Goal: Task Accomplishment & Management: Manage account settings

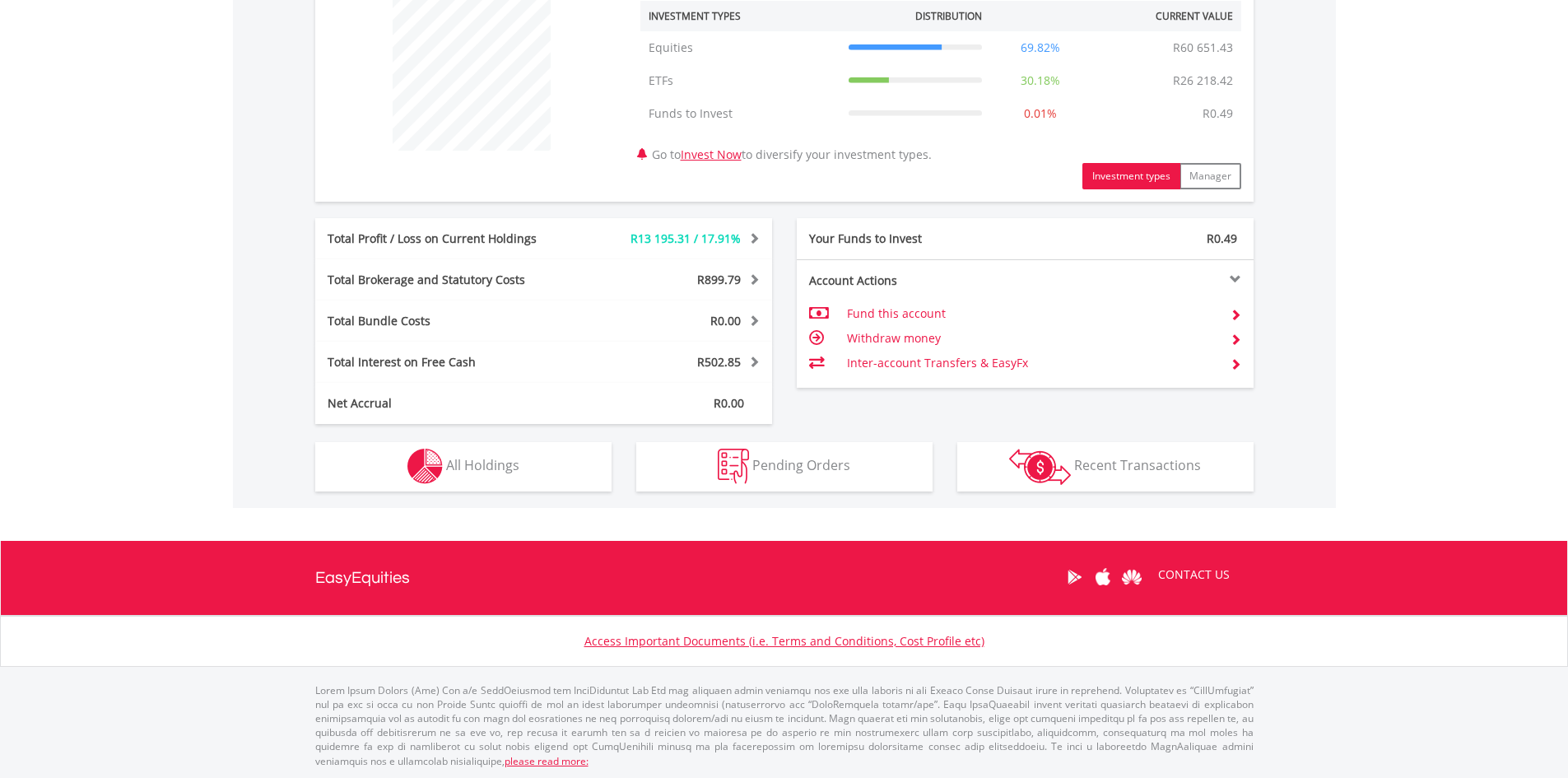
scroll to position [648, 0]
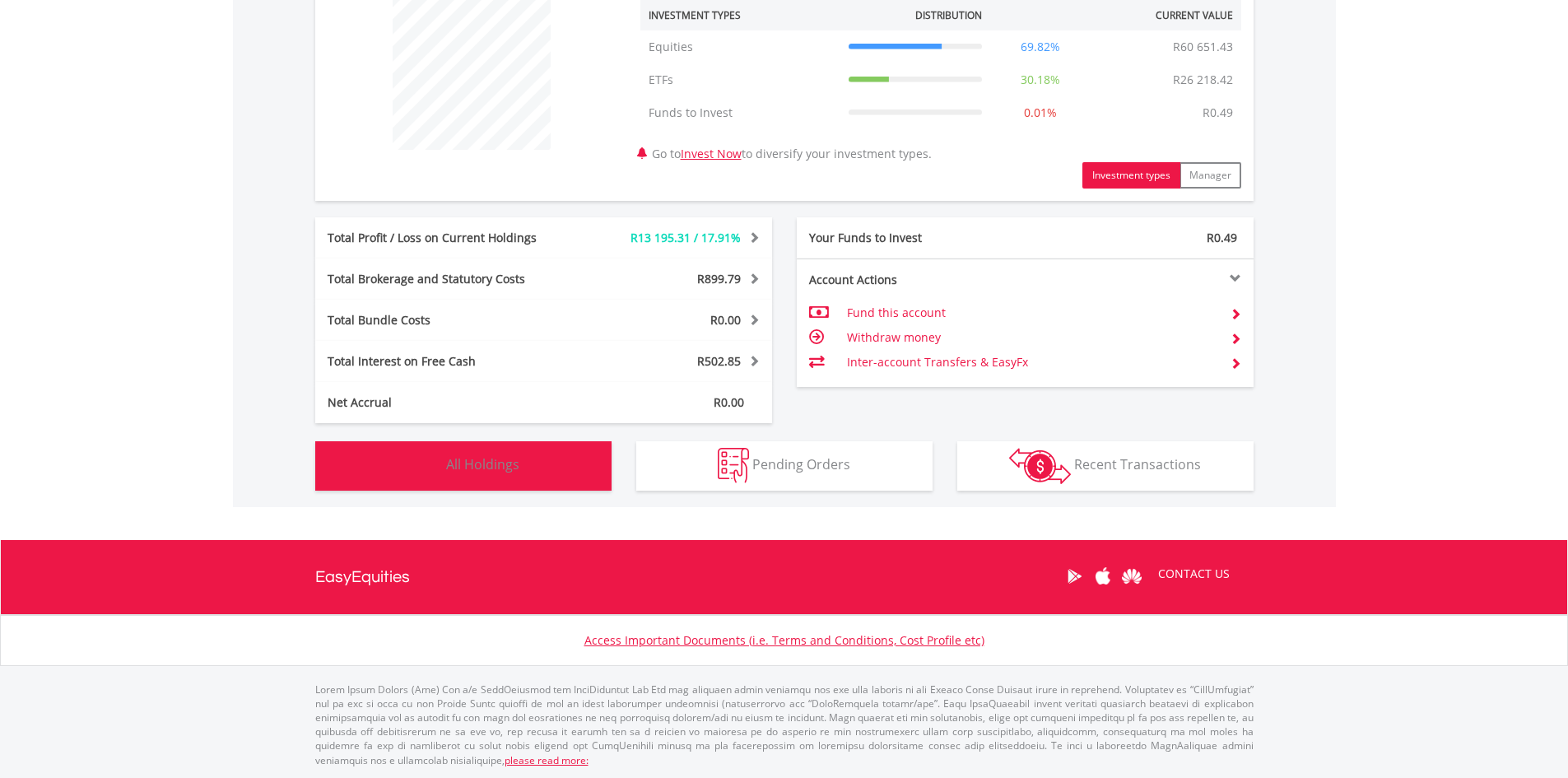
click at [437, 462] on img "button" at bounding box center [426, 465] width 36 height 36
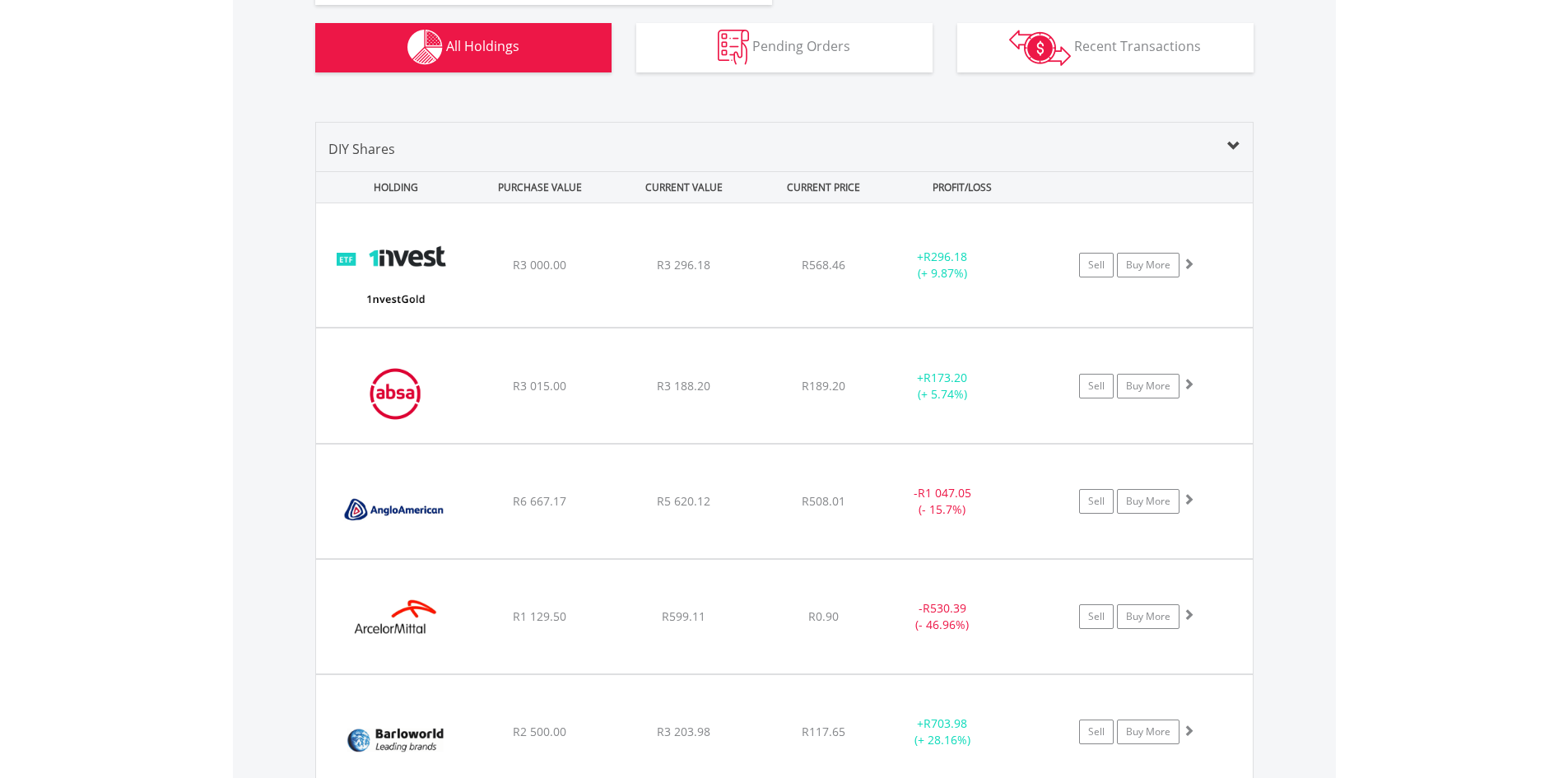
scroll to position [1070, 0]
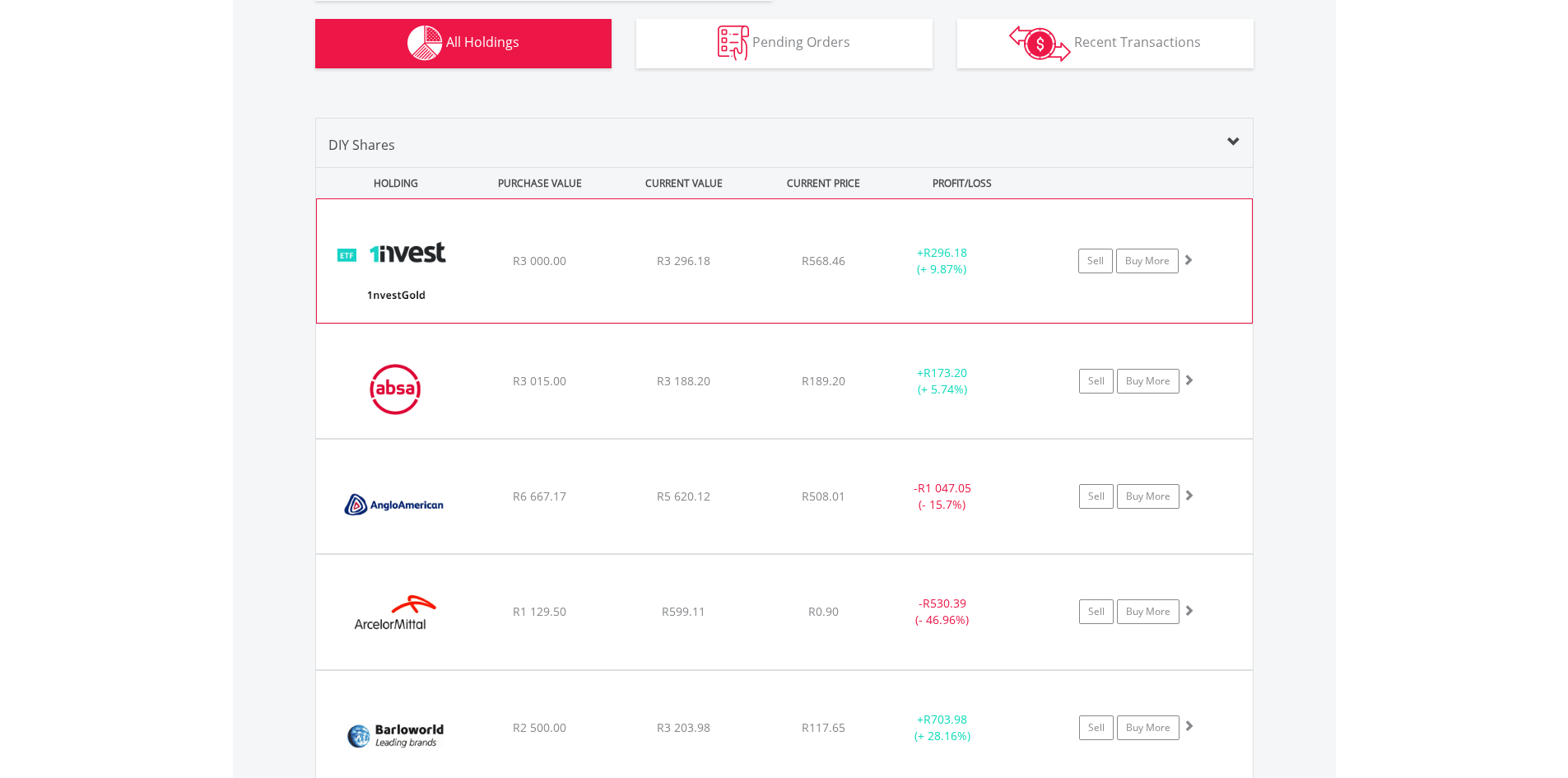
click at [1193, 262] on span at bounding box center [1188, 260] width 12 height 12
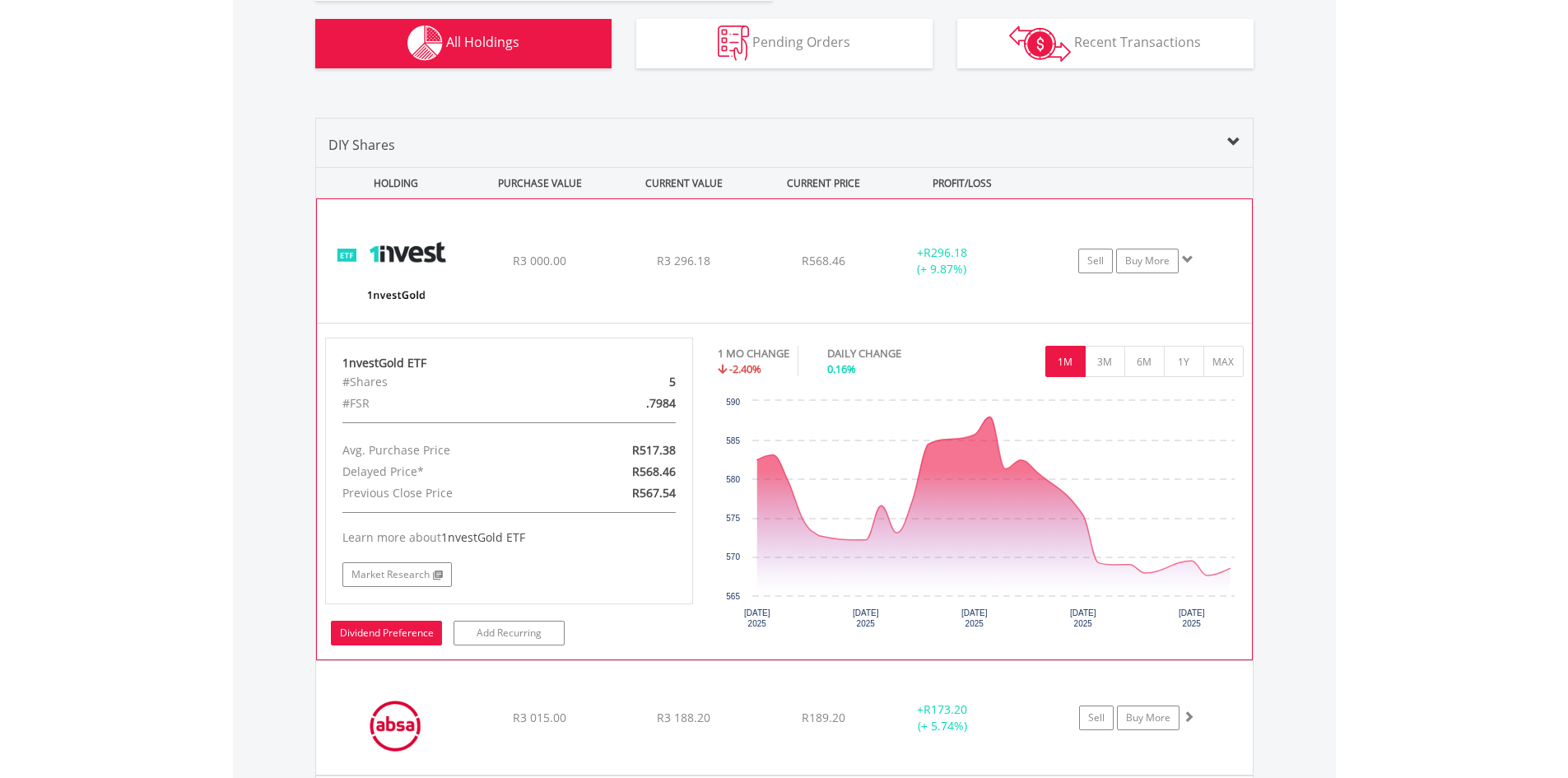
click at [412, 642] on link "Dividend Preference" at bounding box center [386, 633] width 111 height 25
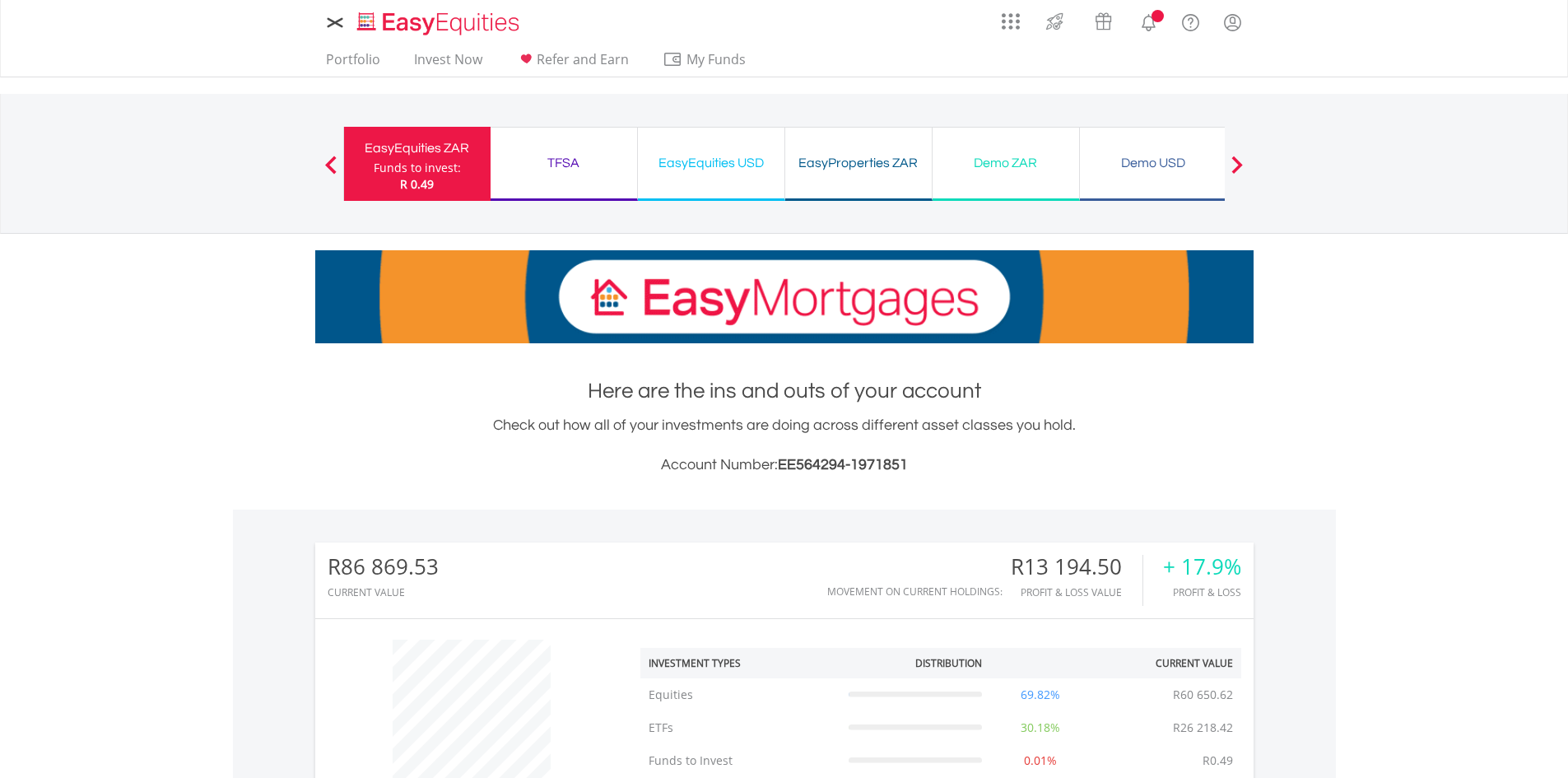
scroll to position [391, 0]
